Goal: Transaction & Acquisition: Obtain resource

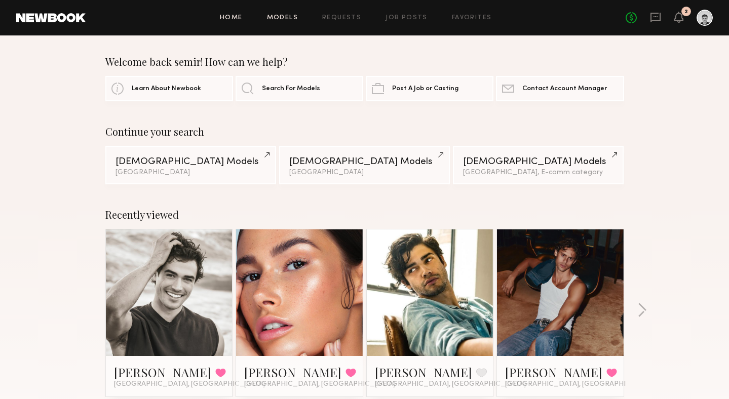
click at [283, 17] on link "Models" at bounding box center [282, 18] width 31 height 7
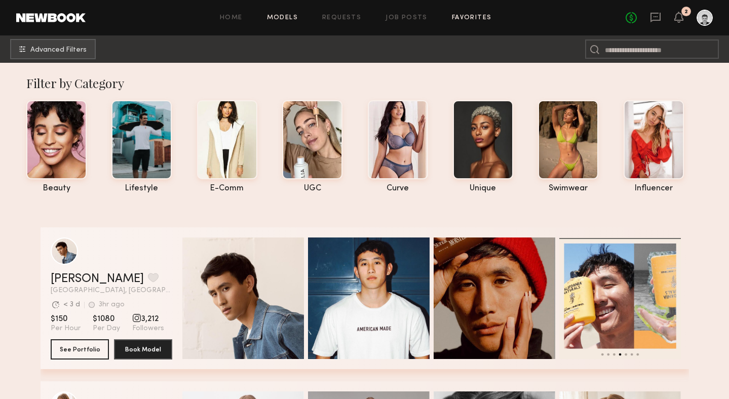
click at [474, 20] on link "Favorites" at bounding box center [472, 18] width 40 height 7
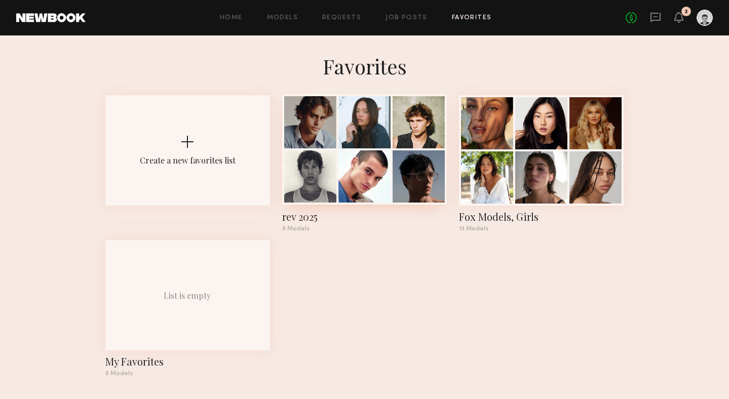
click at [314, 216] on div "rev 2025" at bounding box center [364, 217] width 165 height 14
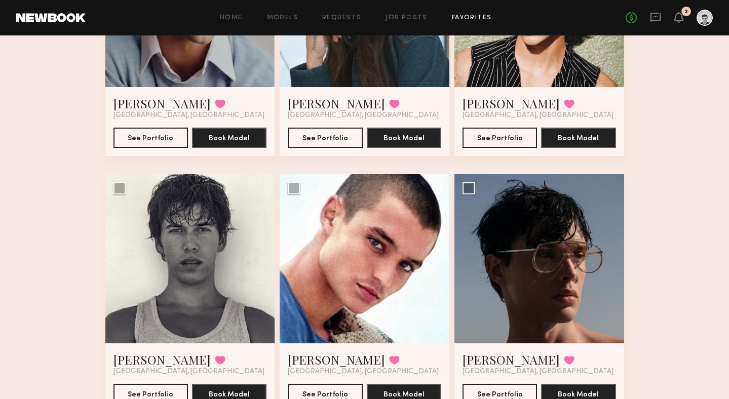
scroll to position [202, 0]
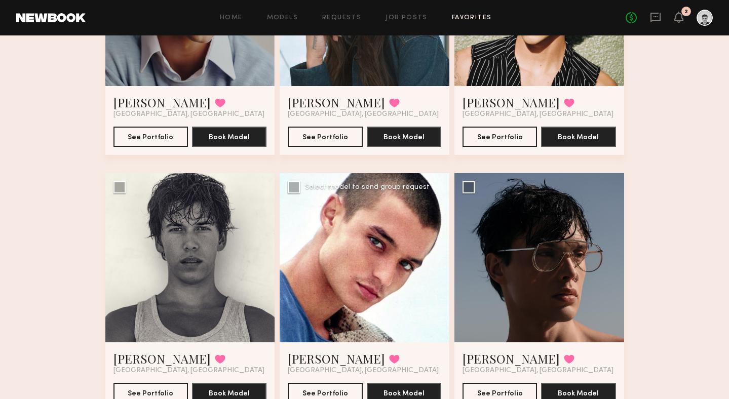
click at [398, 248] on div at bounding box center [365, 258] width 170 height 170
click at [353, 273] on div at bounding box center [365, 258] width 170 height 170
click at [321, 362] on link "[PERSON_NAME]" at bounding box center [336, 359] width 97 height 16
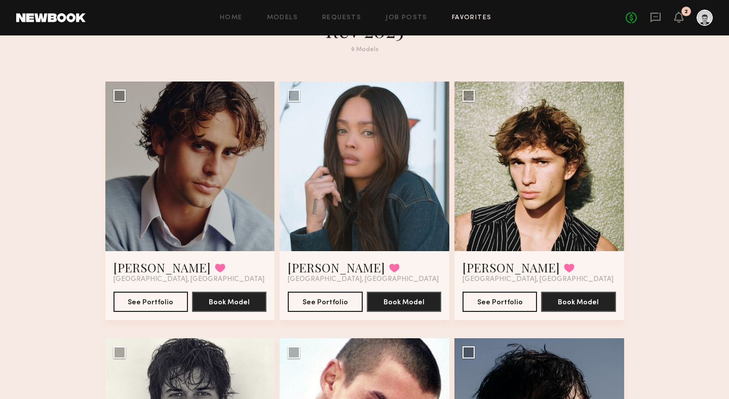
scroll to position [0, 0]
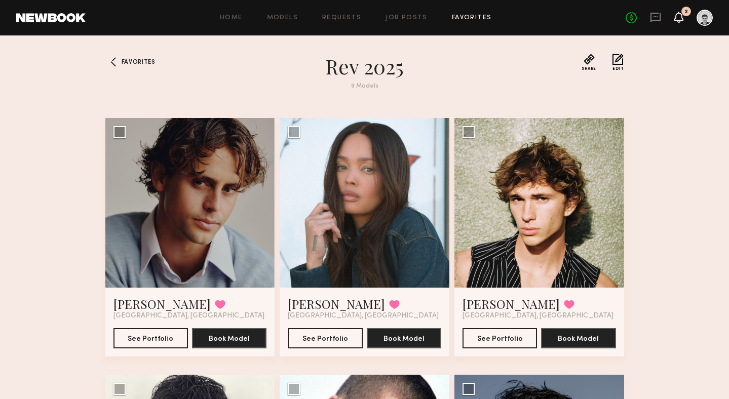
click at [680, 17] on icon at bounding box center [679, 16] width 8 height 7
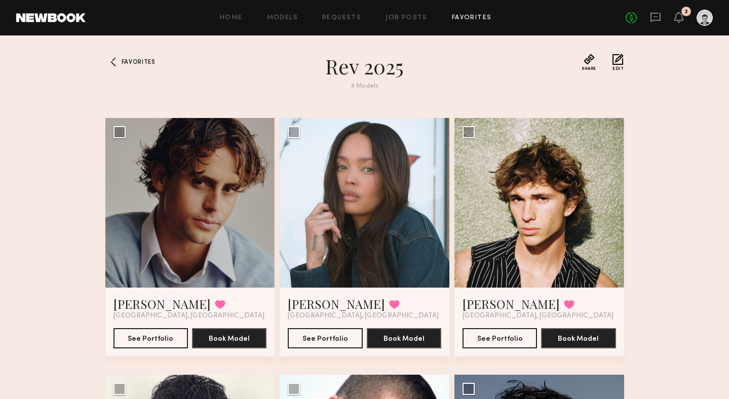
click at [48, 20] on link at bounding box center [50, 17] width 69 height 9
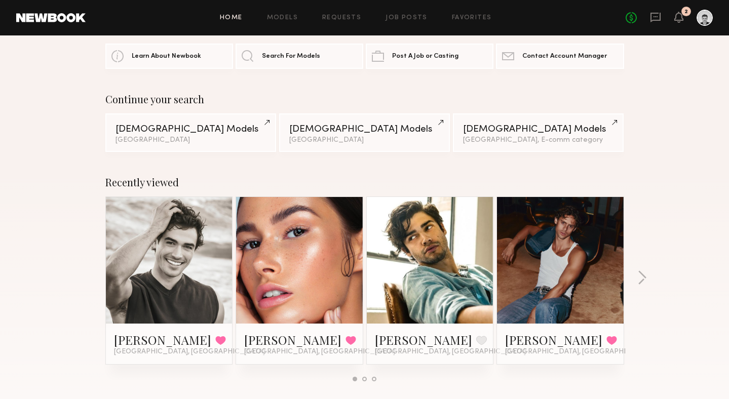
scroll to position [35, 0]
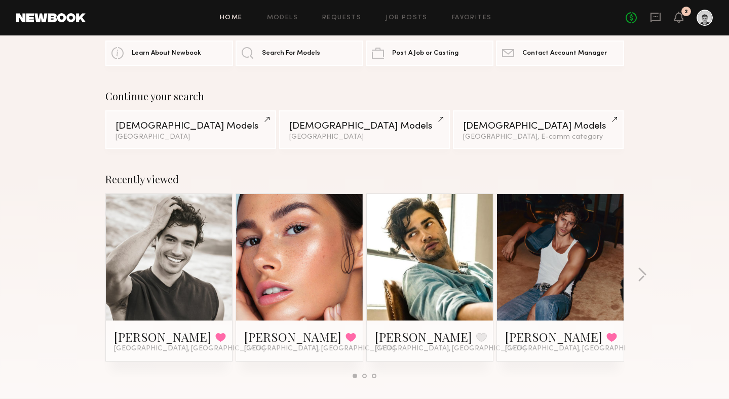
click at [543, 269] on link at bounding box center [560, 257] width 62 height 127
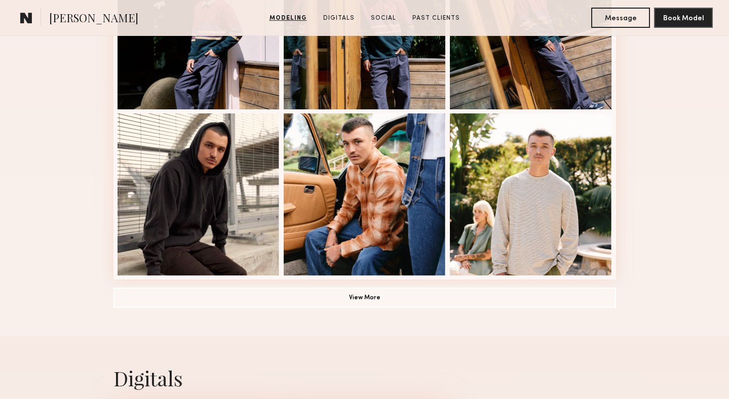
scroll to position [690, 0]
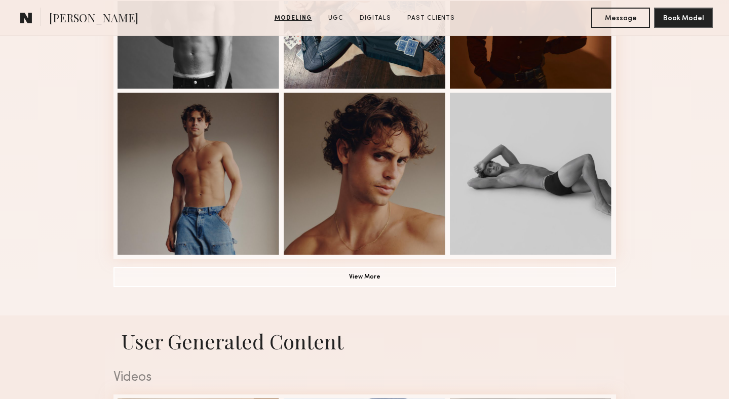
scroll to position [707, 0]
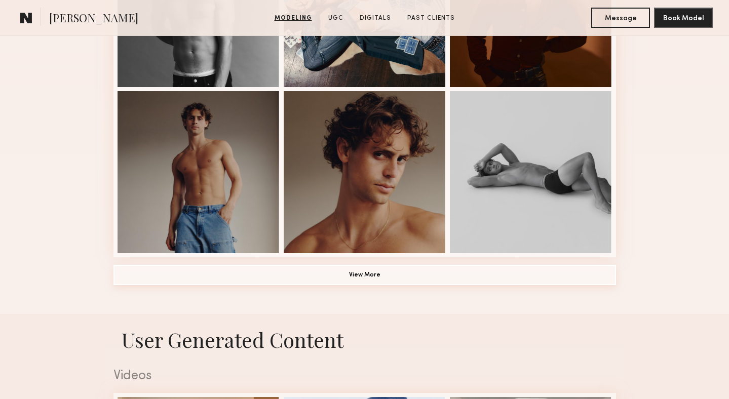
click at [437, 282] on button "View More" at bounding box center [364, 275] width 503 height 20
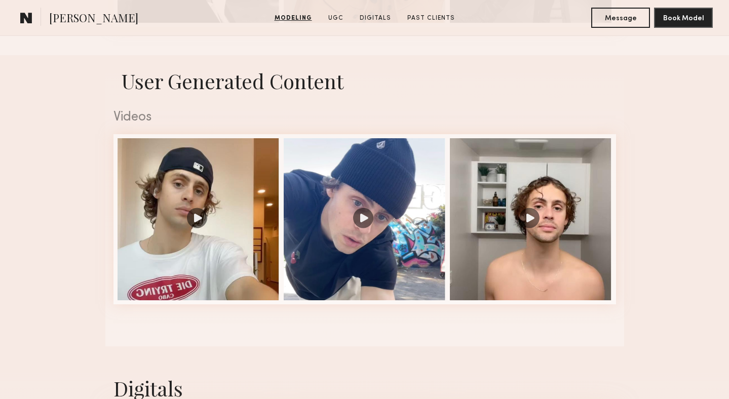
scroll to position [1436, 0]
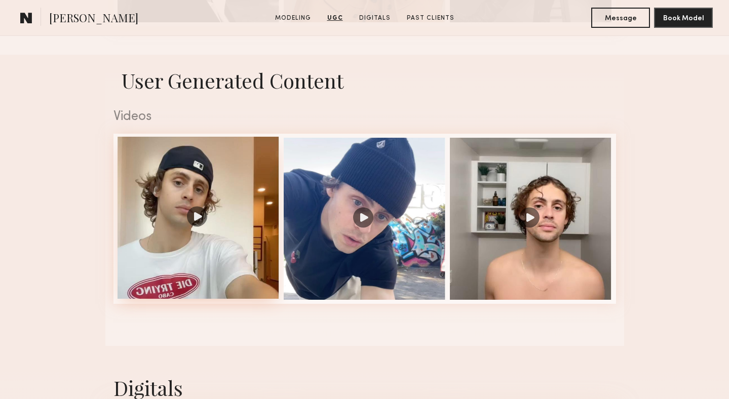
click at [185, 283] on div at bounding box center [199, 218] width 162 height 162
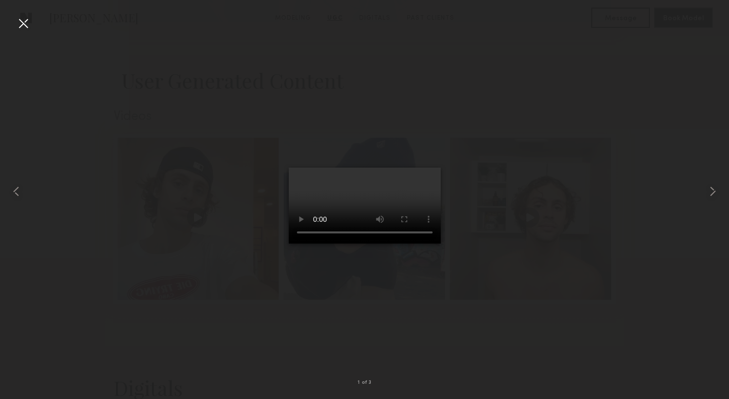
click at [22, 26] on div at bounding box center [23, 23] width 16 height 16
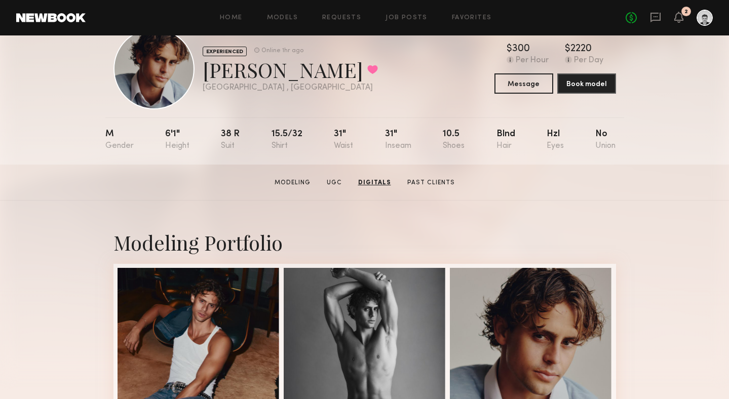
scroll to position [0, 0]
